Goal: Task Accomplishment & Management: Manage account settings

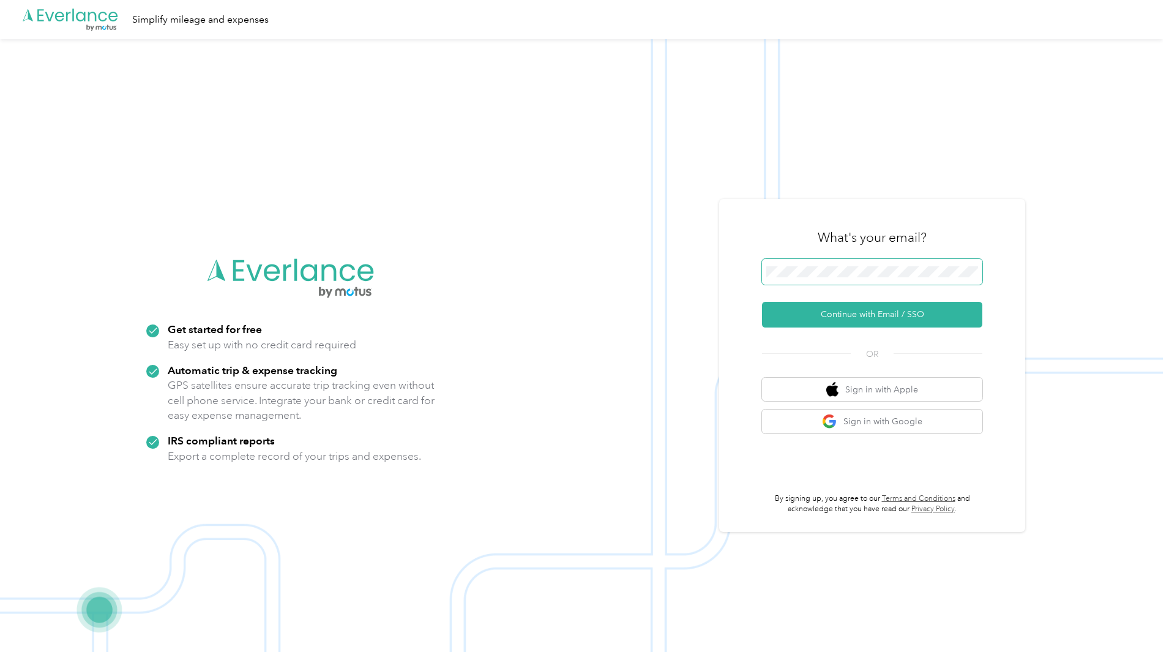
click at [906, 260] on span at bounding box center [872, 272] width 220 height 26
click at [888, 313] on button "Continue with Email / SSO" at bounding box center [872, 315] width 220 height 26
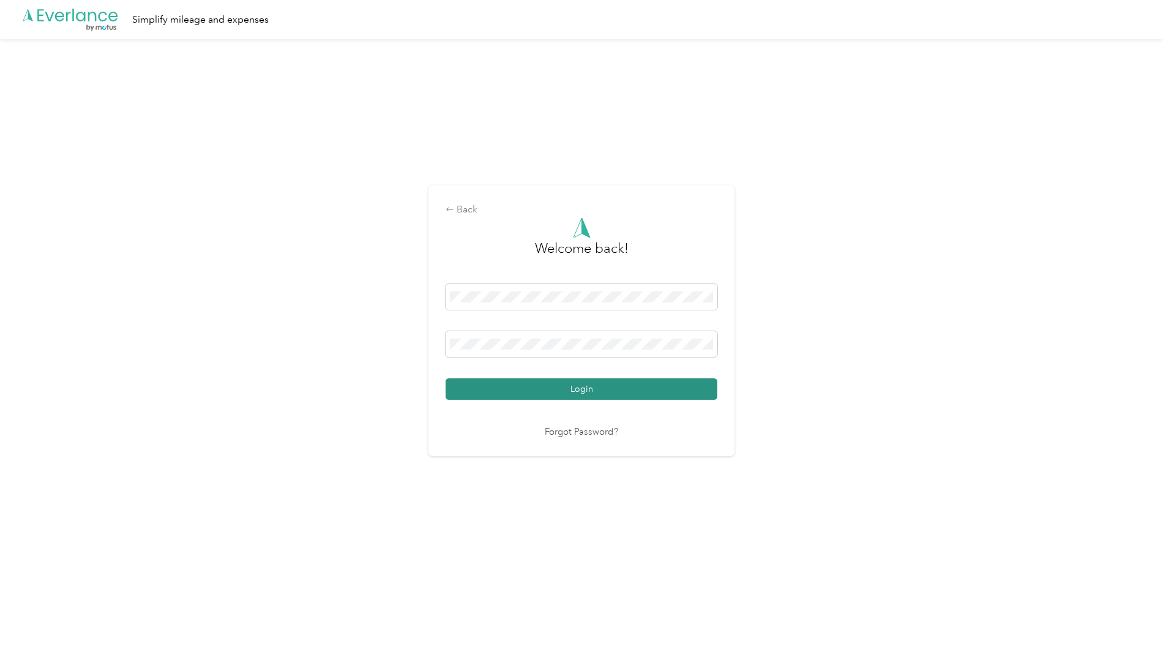
click at [598, 390] on button "Login" at bounding box center [582, 388] width 272 height 21
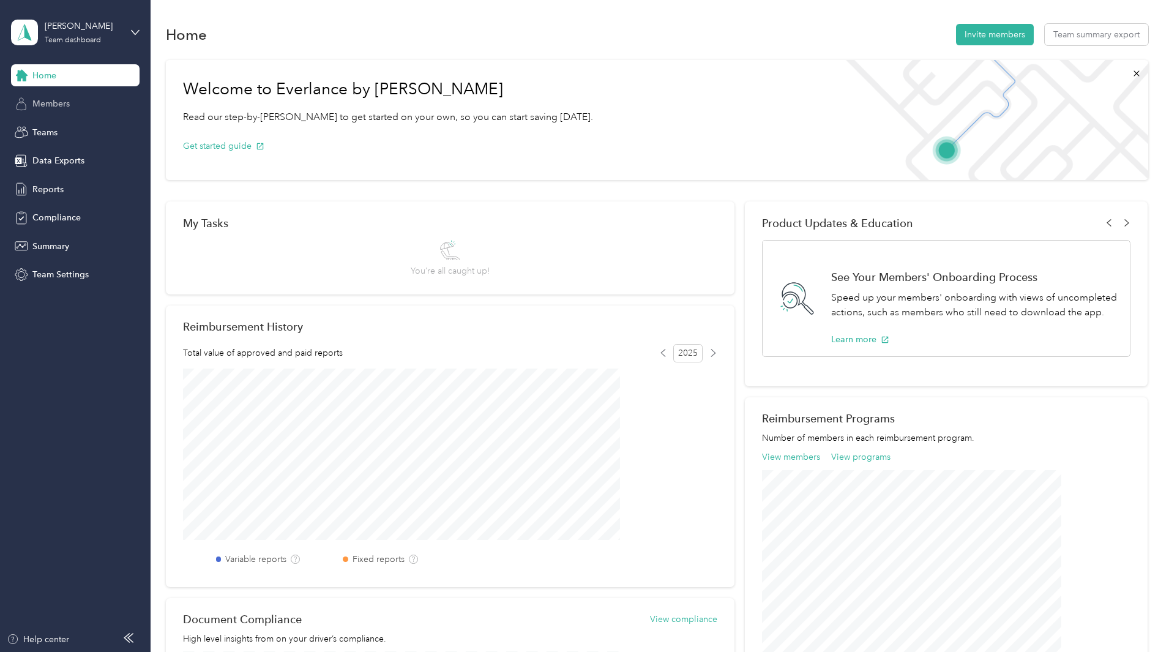
click at [58, 105] on span "Members" at bounding box center [50, 103] width 37 height 13
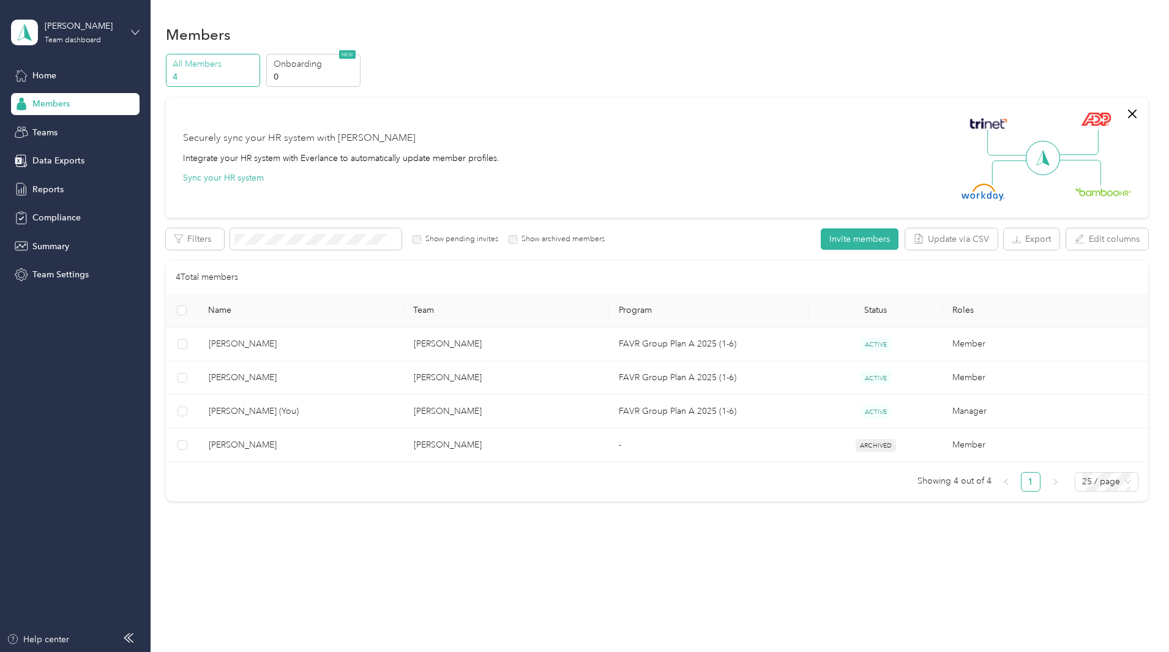
click at [136, 29] on icon at bounding box center [135, 32] width 9 height 9
click at [64, 151] on div "Log out" at bounding box center [45, 156] width 47 height 13
